Goal: Register for event/course

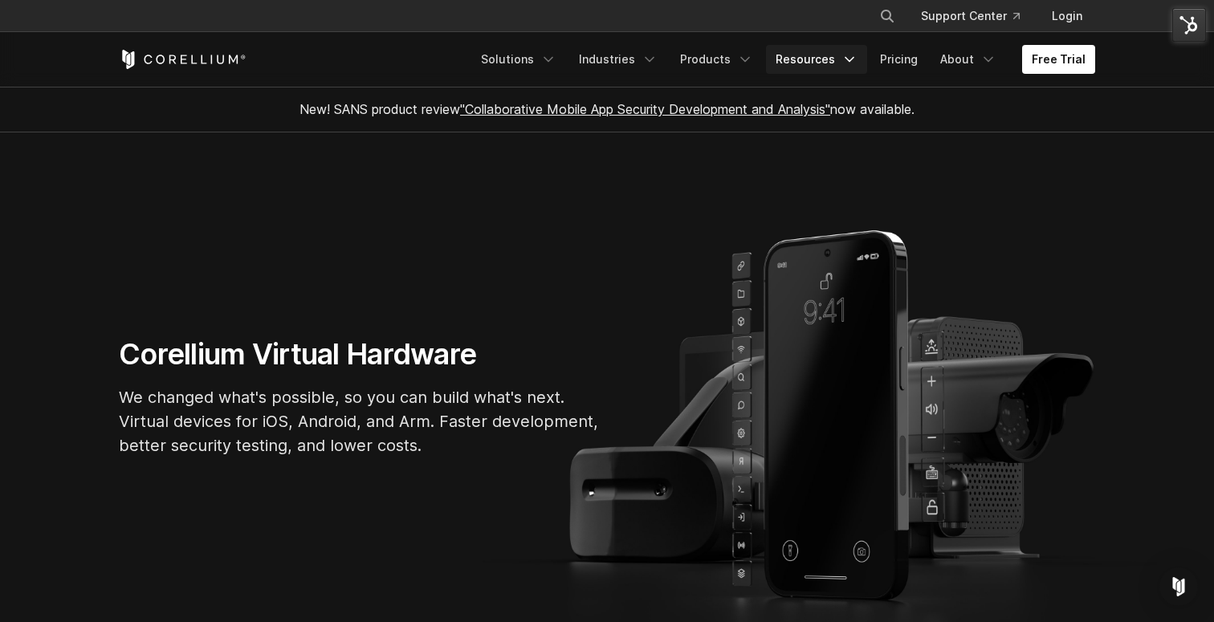
click at [844, 63] on link "Resources" at bounding box center [816, 59] width 101 height 29
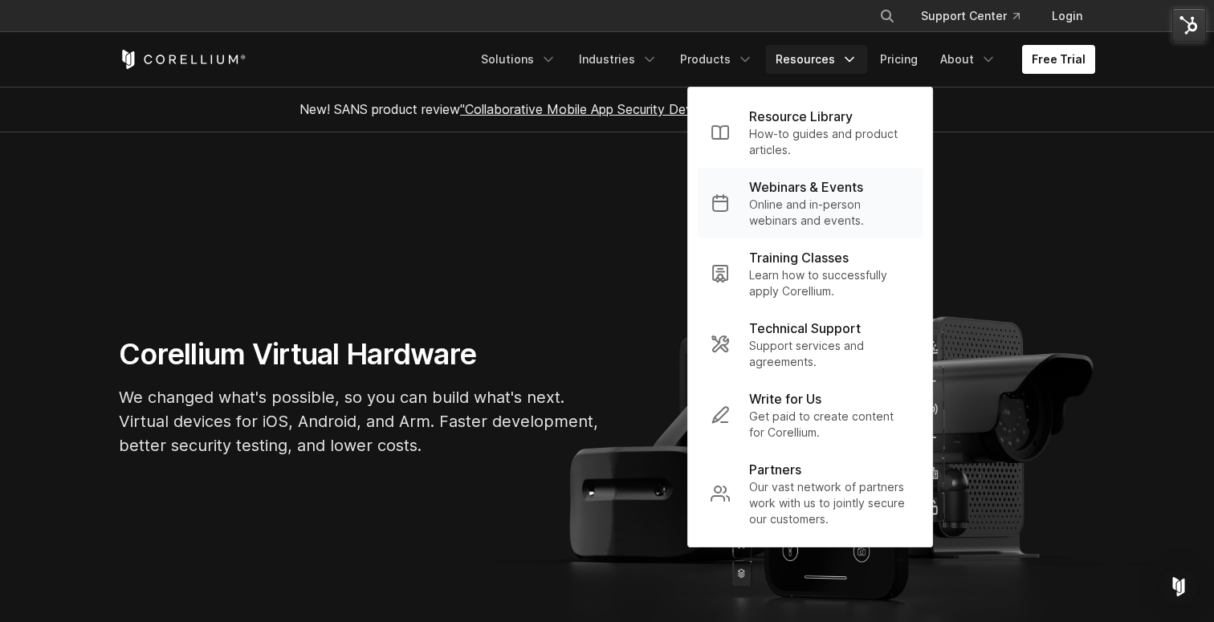
click at [804, 204] on p "Online and in-person webinars and events." at bounding box center [829, 213] width 161 height 32
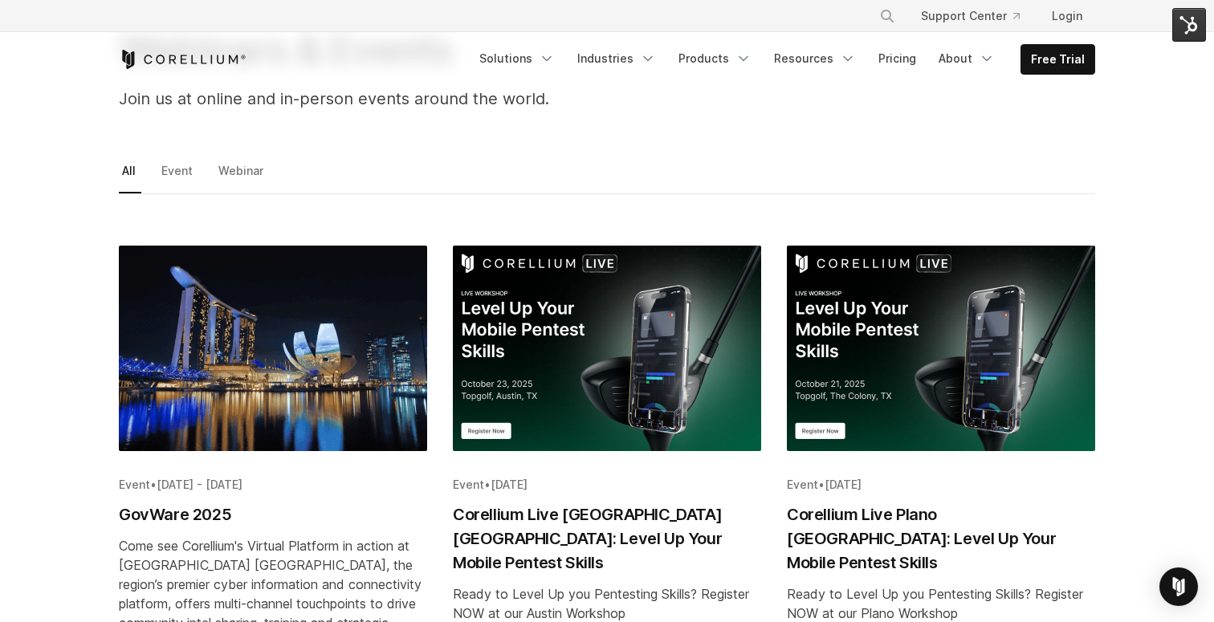
scroll to position [158, 0]
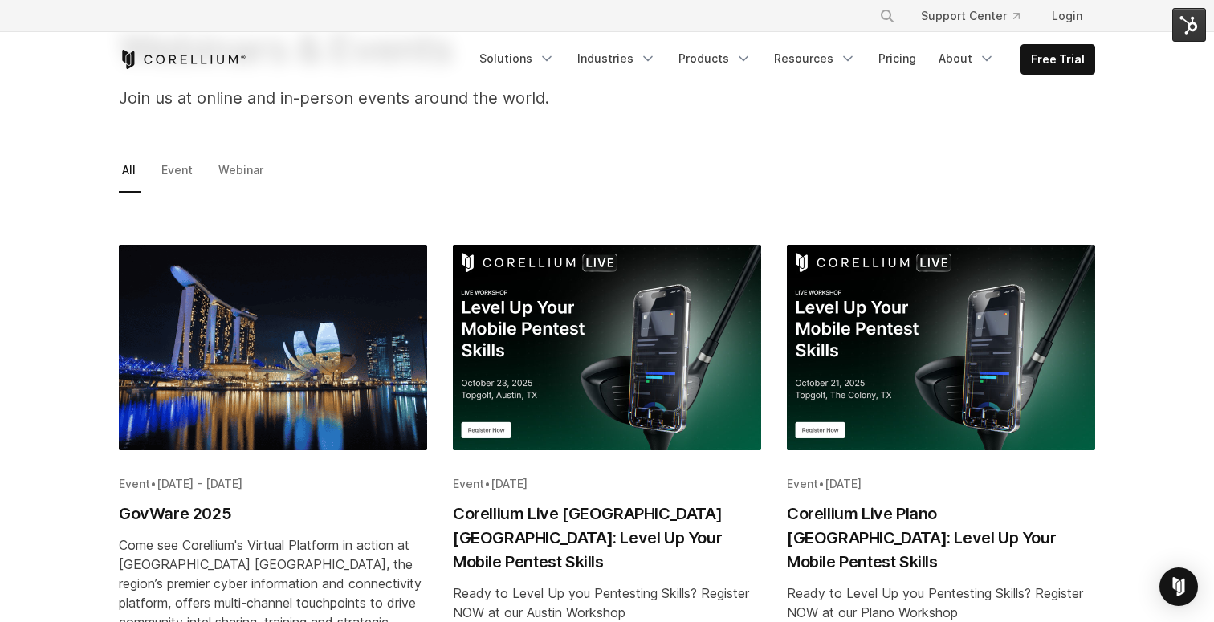
click at [909, 318] on img "Blog post summary: Corellium Live Plano TX: Level Up Your Mobile Pentest Skills" at bounding box center [941, 348] width 308 height 206
